Goal: Navigation & Orientation: Find specific page/section

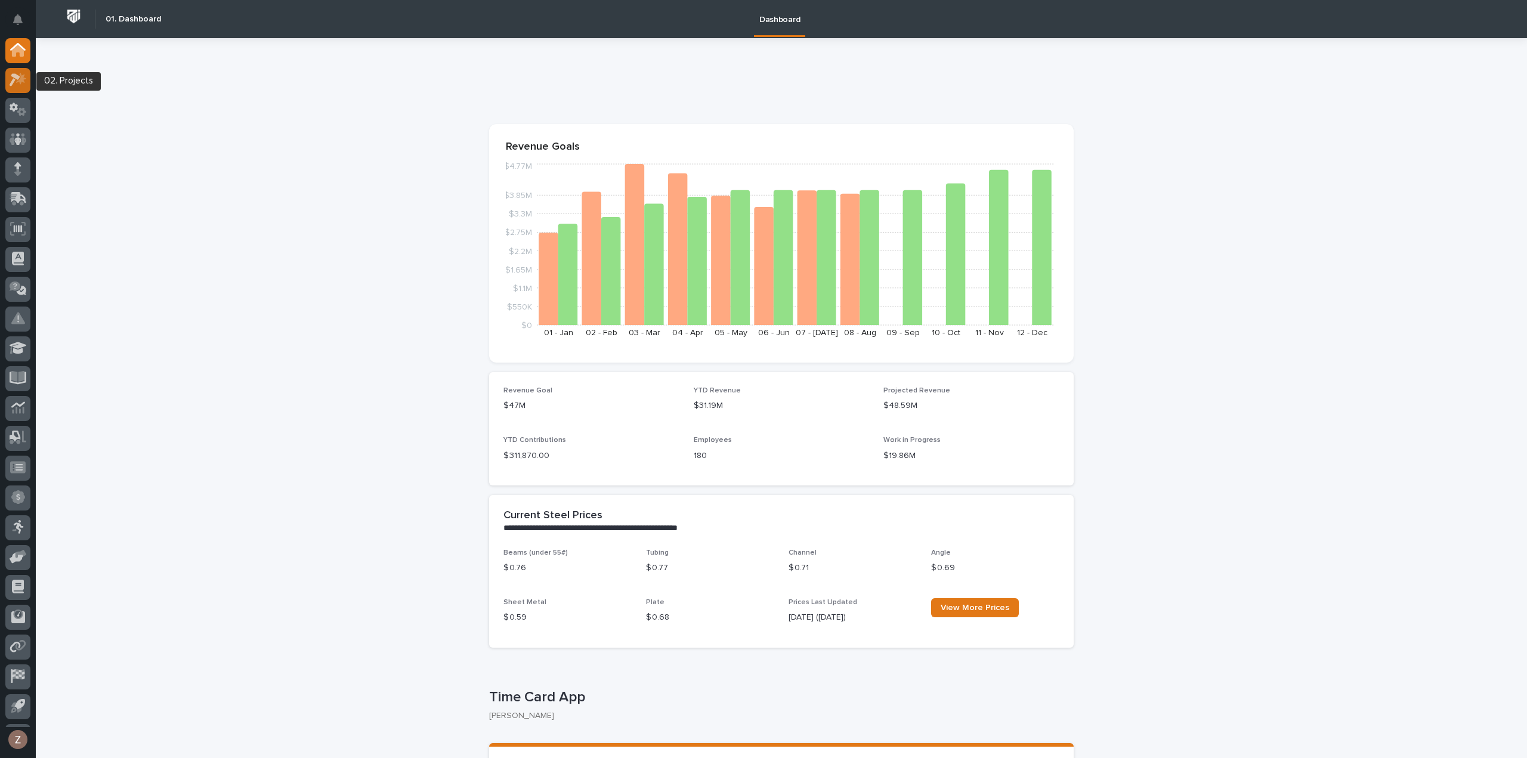
click at [14, 84] on icon at bounding box center [18, 80] width 17 height 14
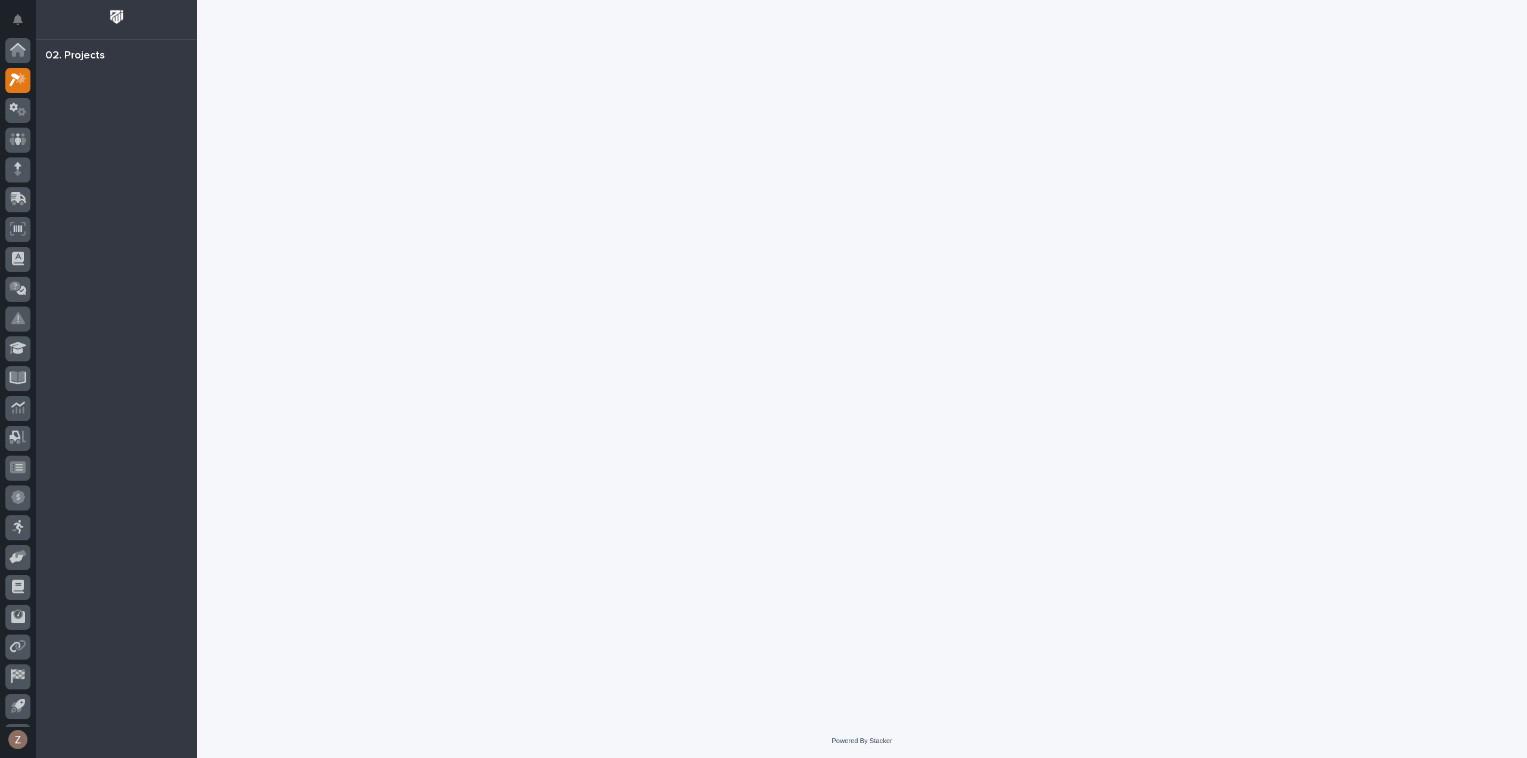
scroll to position [26, 0]
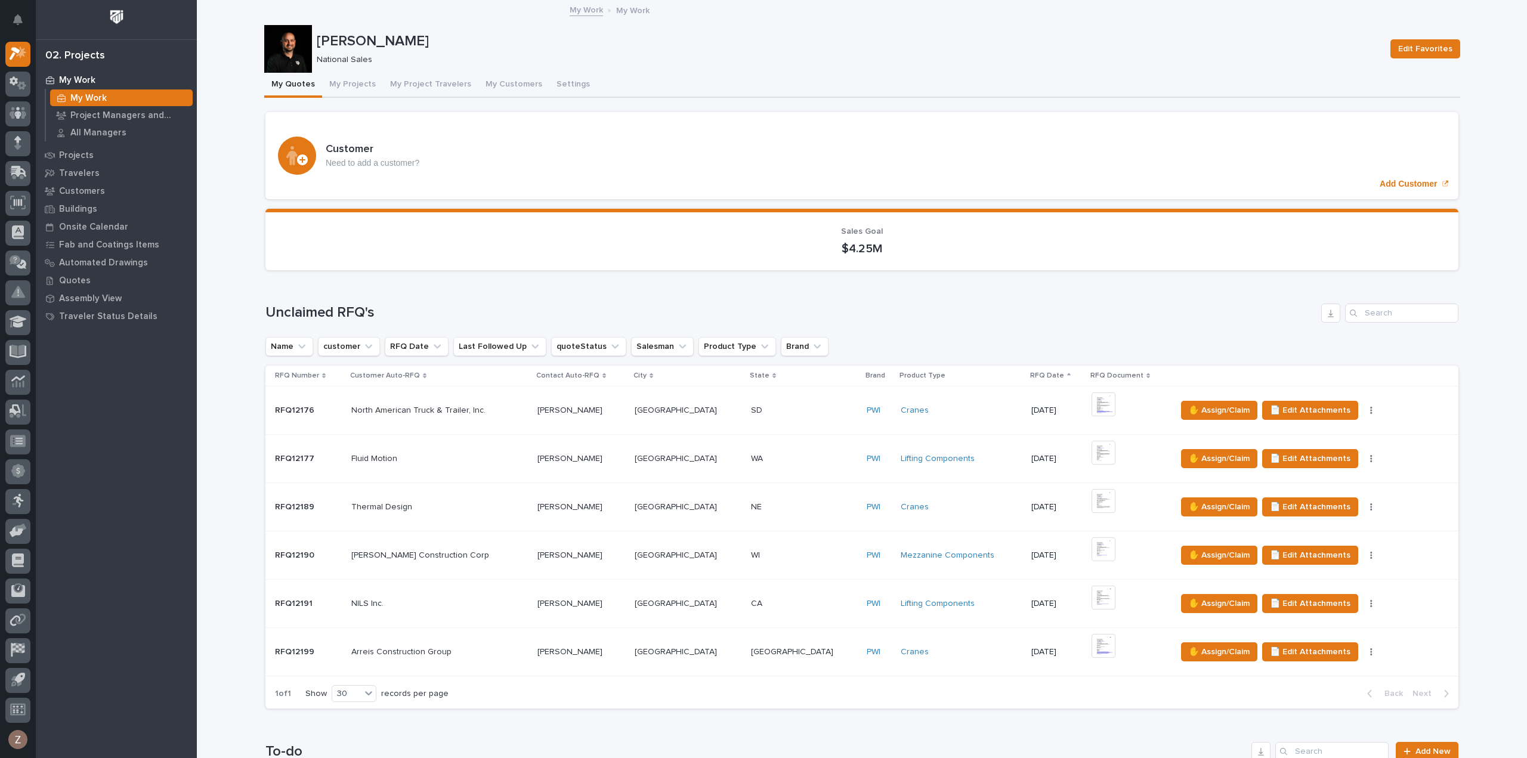
click at [348, 81] on button "My Projects" at bounding box center [352, 85] width 61 height 25
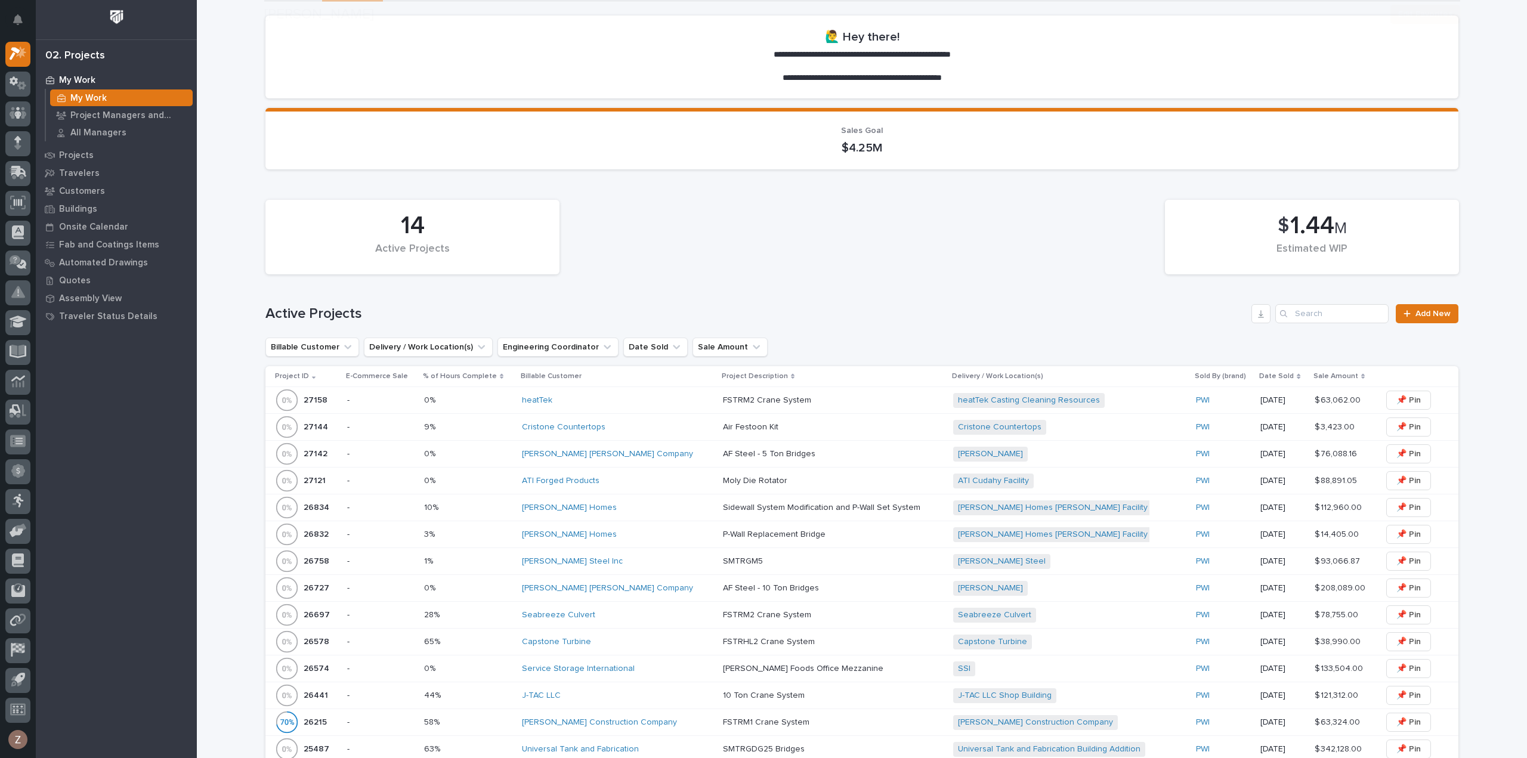
scroll to position [119, 0]
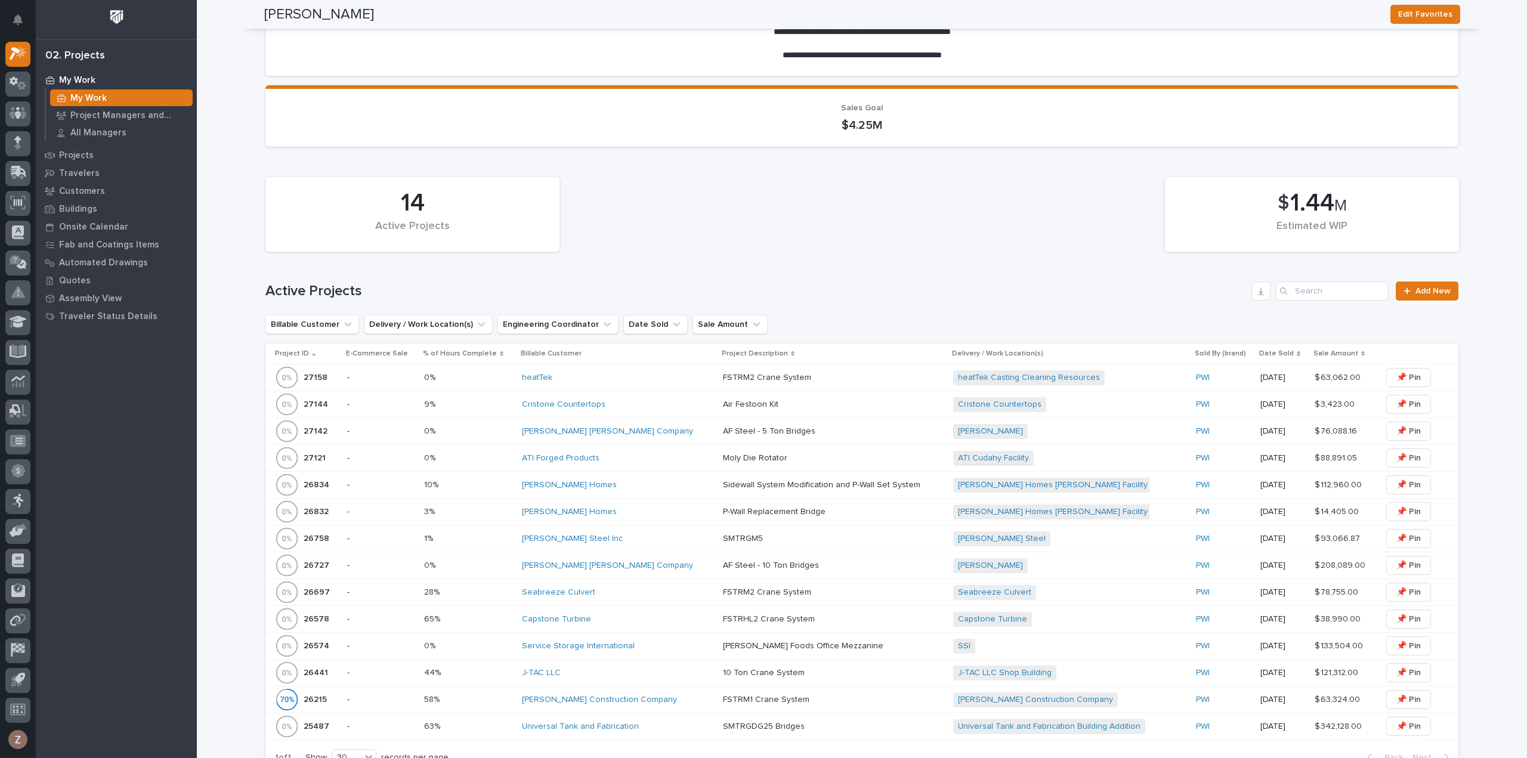
click at [644, 668] on div "J-TAC LLC" at bounding box center [617, 673] width 191 height 10
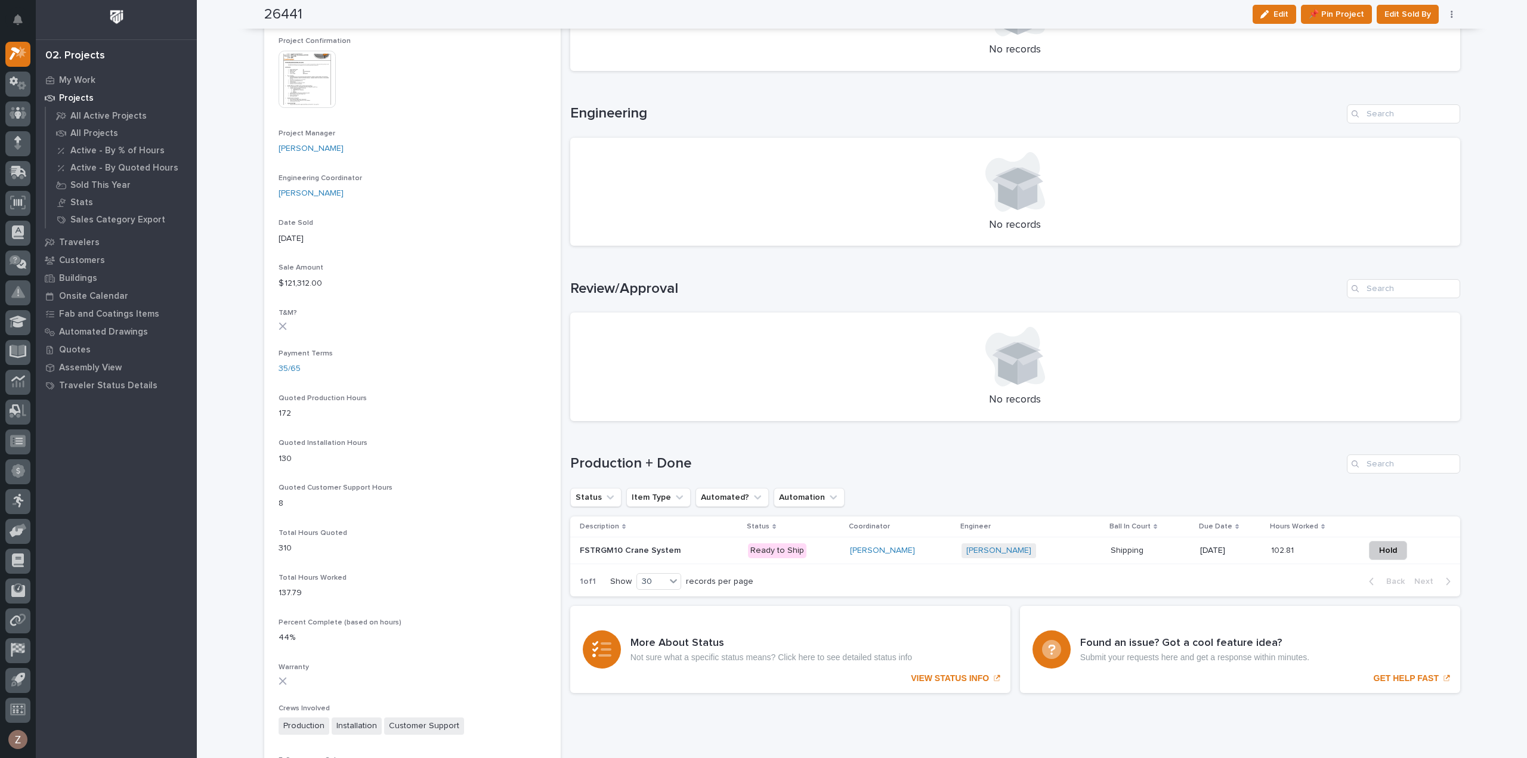
scroll to position [477, 0]
